Goal: Information Seeking & Learning: Learn about a topic

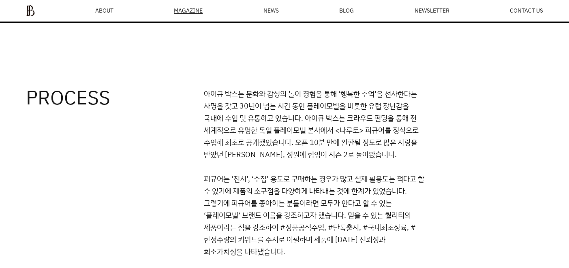
scroll to position [1083, 0]
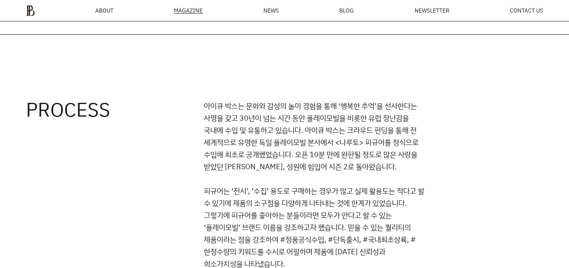
click at [313, 100] on p "아이큐 박스는 문화와 감성의 놀이 경험을 통해 ‘행복한 추억’을 선사한다는 사명을 갖고 30년이 넘는 시간 동안 플레이모빌을 비롯한 유럽 장난…" at bounding box center [314, 185] width 221 height 170
click at [312, 100] on p "아이큐 박스는 문화와 감성의 놀이 경험을 통해 ‘행복한 추억’을 선사한다는 사명을 갖고 30년이 넘는 시간 동안 플레이모빌을 비롯한 유럽 장난…" at bounding box center [314, 185] width 221 height 170
drag, startPoint x: 312, startPoint y: 93, endPoint x: 310, endPoint y: 97, distance: 4.4
click at [312, 100] on p "아이큐 박스는 문화와 감성의 놀이 경험을 통해 ‘행복한 추억’을 선사한다는 사명을 갖고 30년이 넘는 시간 동안 플레이모빌을 비롯한 유럽 장난…" at bounding box center [314, 185] width 221 height 170
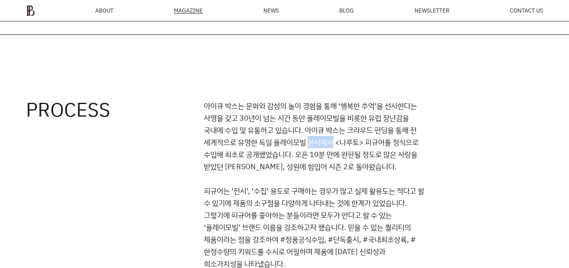
click at [306, 103] on p "아이큐 박스는 문화와 감성의 놀이 경험을 통해 ‘행복한 추억’을 선사한다는 사명을 갖고 30년이 넘는 시간 동안 플레이모빌을 비롯한 유럽 장난…" at bounding box center [314, 185] width 221 height 170
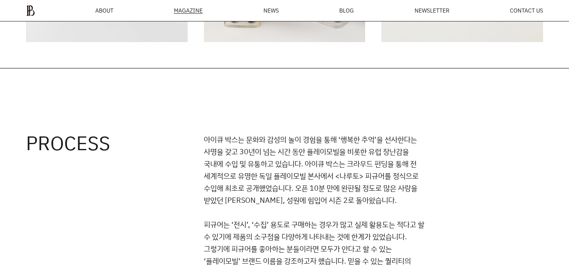
click at [305, 133] on p "아이큐 박스는 문화와 감성의 놀이 경험을 통해 ‘행복한 추억’을 선사한다는 사명을 갖고 30년이 넘는 시간 동안 플레이모빌을 비롯한 유럽 장난…" at bounding box center [314, 218] width 221 height 170
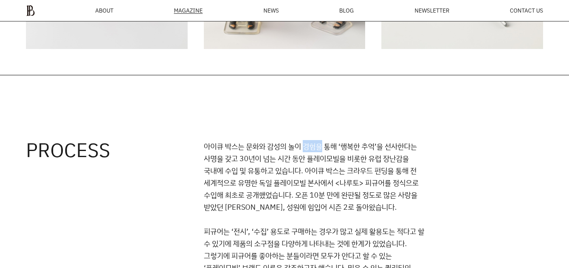
drag, startPoint x: 305, startPoint y: 103, endPoint x: 293, endPoint y: 119, distance: 20.3
click at [304, 140] on p "아이큐 박스는 문화와 감성의 놀이 경험을 통해 ‘행복한 추억’을 선사한다는 사명을 갖고 30년이 넘는 시간 동안 플레이모빌을 비롯한 유럽 장난…" at bounding box center [314, 225] width 221 height 170
click at [290, 140] on p "아이큐 박스는 문화와 감성의 놀이 경험을 통해 ‘행복한 추억’을 선사한다는 사명을 갖고 30년이 넘는 시간 동안 플레이모빌을 비롯한 유럽 장난…" at bounding box center [314, 225] width 221 height 170
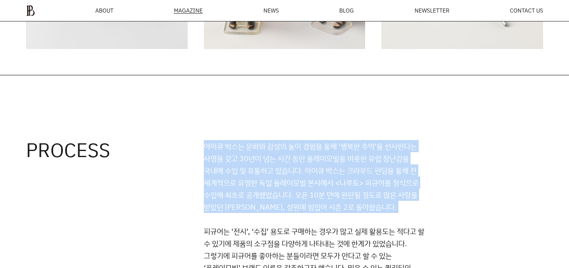
click at [290, 140] on p "아이큐 박스는 문화와 감성의 놀이 경험을 통해 ‘행복한 추억’을 선사한다는 사명을 갖고 30년이 넘는 시간 동안 플레이모빌을 비롯한 유럽 장난…" at bounding box center [314, 225] width 221 height 170
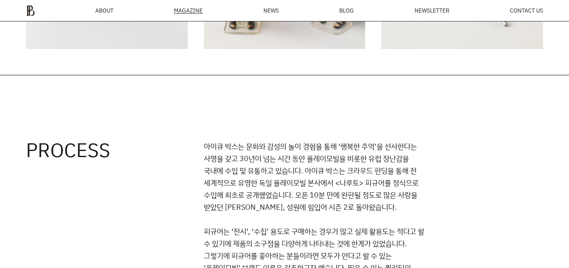
click at [296, 200] on p "아이큐 박스는 문화와 감성의 놀이 경험을 통해 ‘행복한 추억’을 선사한다는 사명을 갖고 30년이 넘는 시간 동안 플레이모빌을 비롯한 유럽 장난…" at bounding box center [314, 225] width 221 height 170
click at [296, 199] on p "아이큐 박스는 문화와 감성의 놀이 경험을 통해 ‘행복한 추억’을 선사한다는 사명을 갖고 30년이 넘는 시간 동안 플레이모빌을 비롯한 유럽 장난…" at bounding box center [314, 225] width 221 height 170
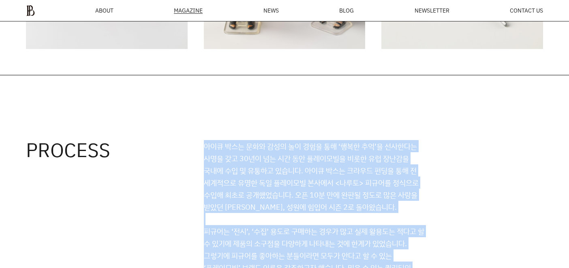
drag, startPoint x: 295, startPoint y: 199, endPoint x: 280, endPoint y: 146, distance: 55.3
click at [280, 146] on p "아이큐 박스는 문화와 감성의 놀이 경험을 통해 ‘행복한 추억’을 선사한다는 사명을 갖고 30년이 넘는 시간 동안 플레이모빌을 비롯한 유럽 장난…" at bounding box center [314, 225] width 221 height 170
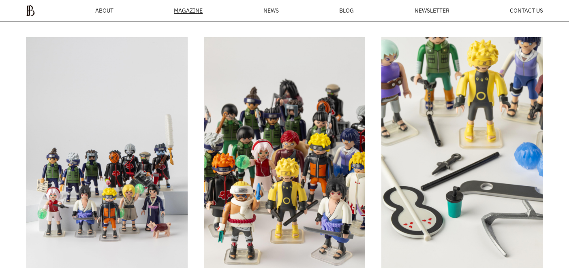
scroll to position [799, 0]
